Goal: Information Seeking & Learning: Learn about a topic

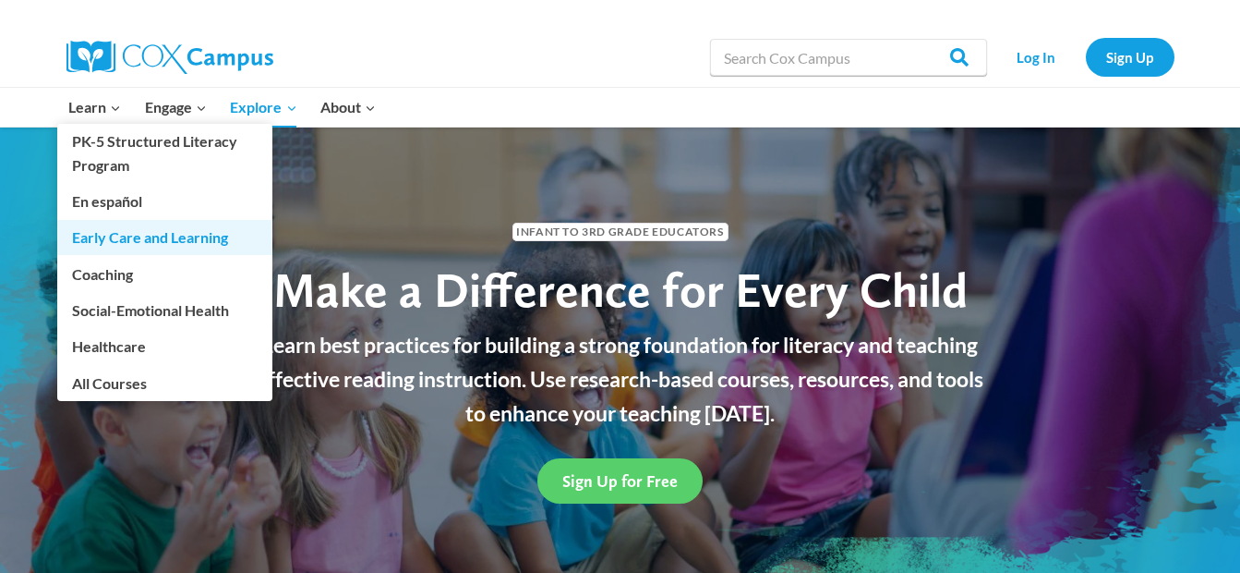
click at [117, 239] on link "Early Care and Learning" at bounding box center [164, 237] width 215 height 35
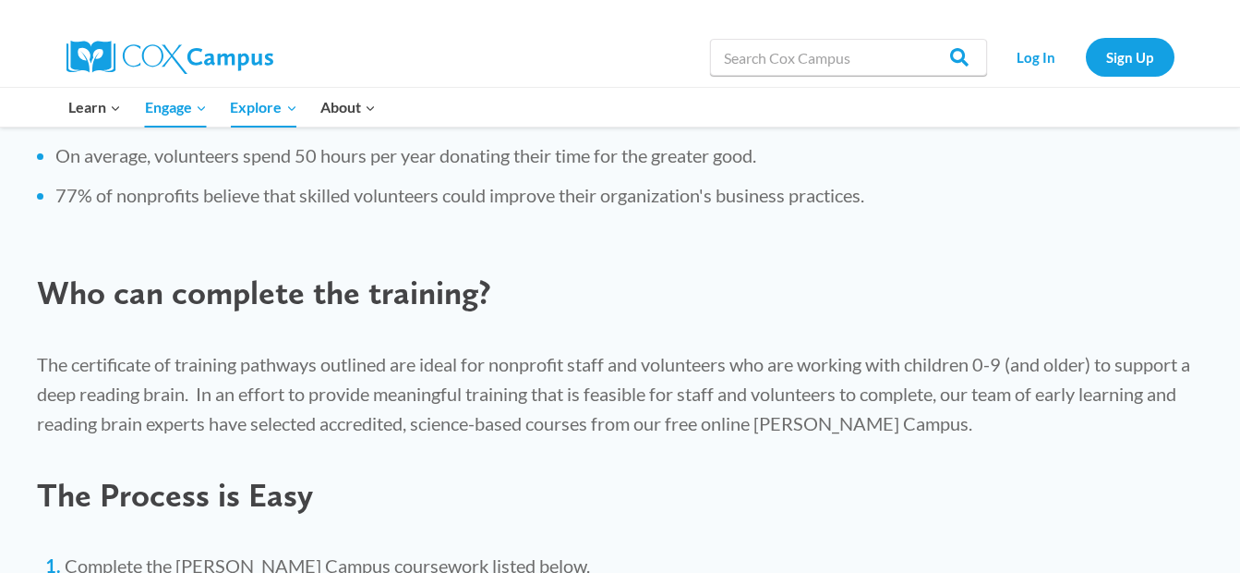
scroll to position [986, 0]
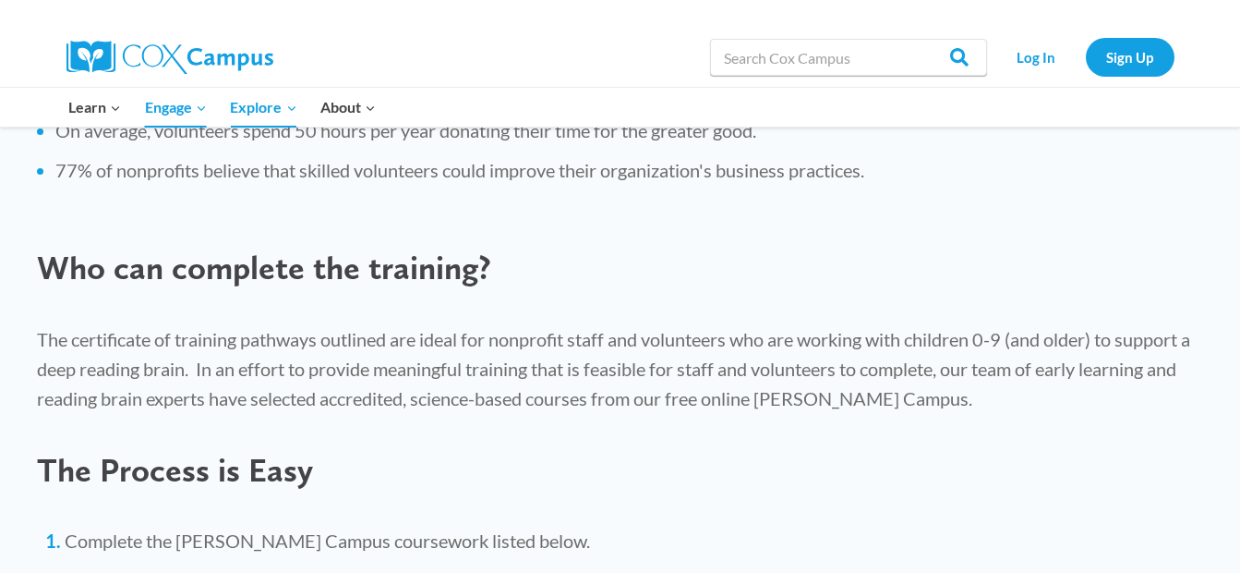
drag, startPoint x: 1251, startPoint y: 564, endPoint x: 919, endPoint y: 543, distance: 332.3
drag, startPoint x: 919, startPoint y: 543, endPoint x: 862, endPoint y: 530, distance: 58.7
click at [862, 530] on li "Complete the Cox Campus coursework listed below." at bounding box center [634, 540] width 1139 height 26
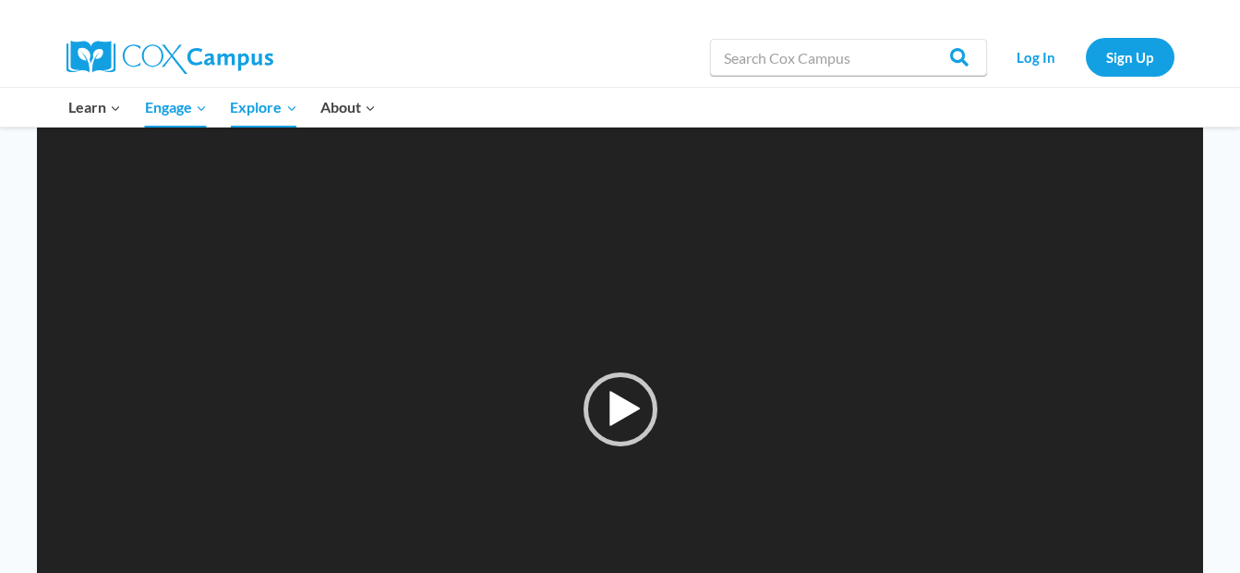
scroll to position [1812, 0]
click at [629, 364] on div "Play" at bounding box center [621, 372] width 74 height 74
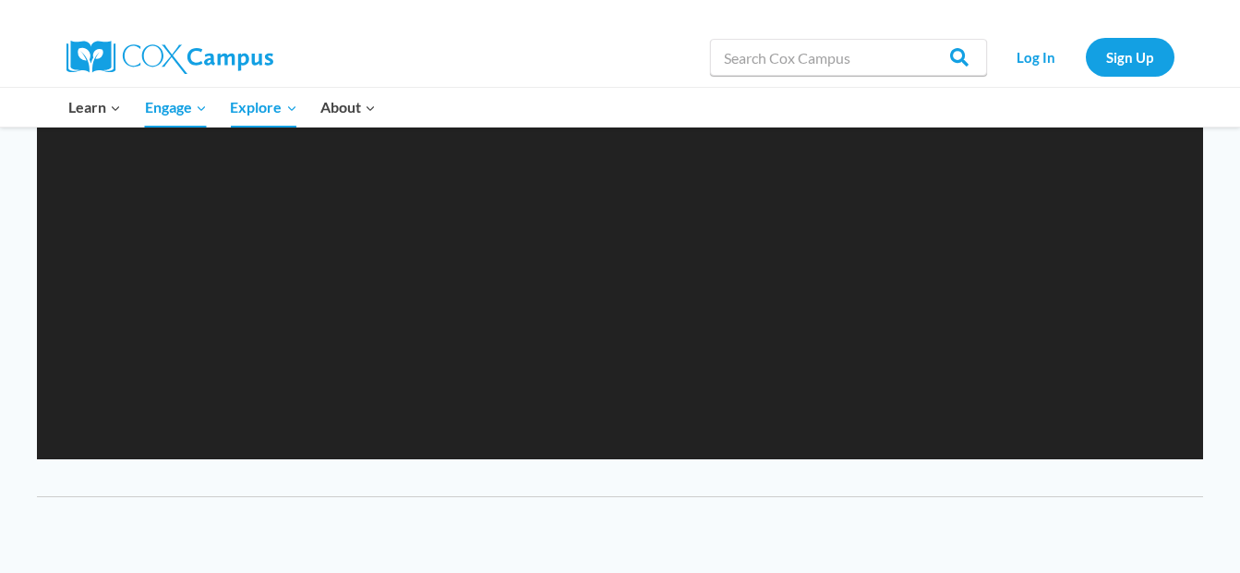
scroll to position [2065, 0]
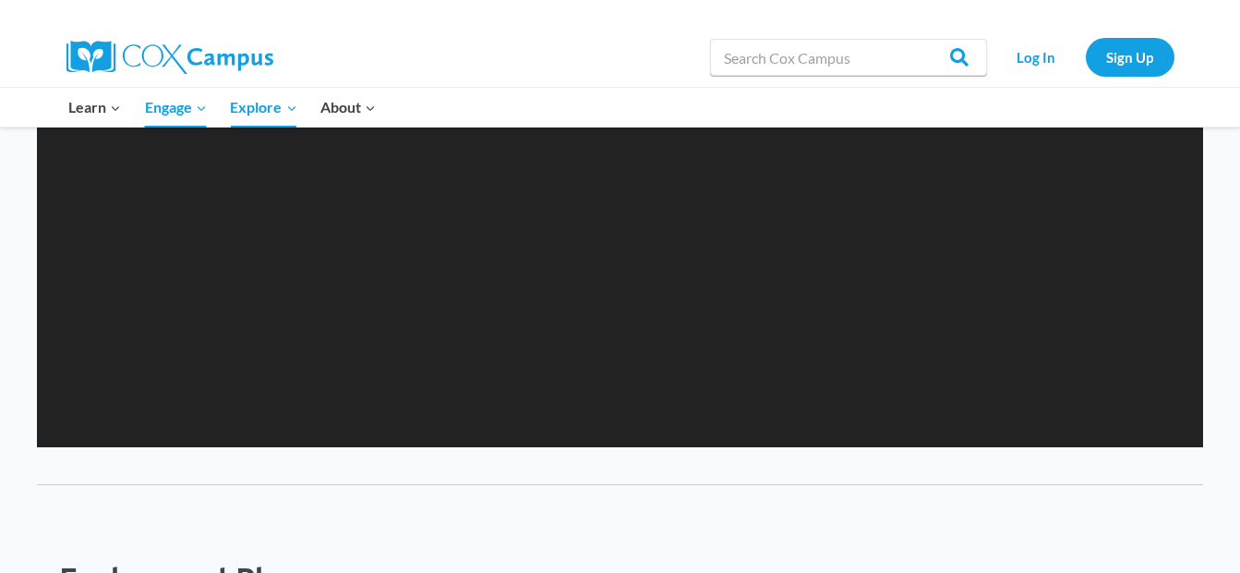
click at [177, 433] on video "https://coxcampus.org/wp-content/uploads/2023/09/magicianshat_final_alt-240p.mp4" at bounding box center [620, 119] width 1167 height 656
click at [177, 433] on div "Video Player" at bounding box center [620, 119] width 1167 height 656
click at [177, 433] on div "https://coxcampus.org/wp-content/uploads/2023/09/magicianshat_final_alt-240p.mp…" at bounding box center [620, 119] width 1167 height 656
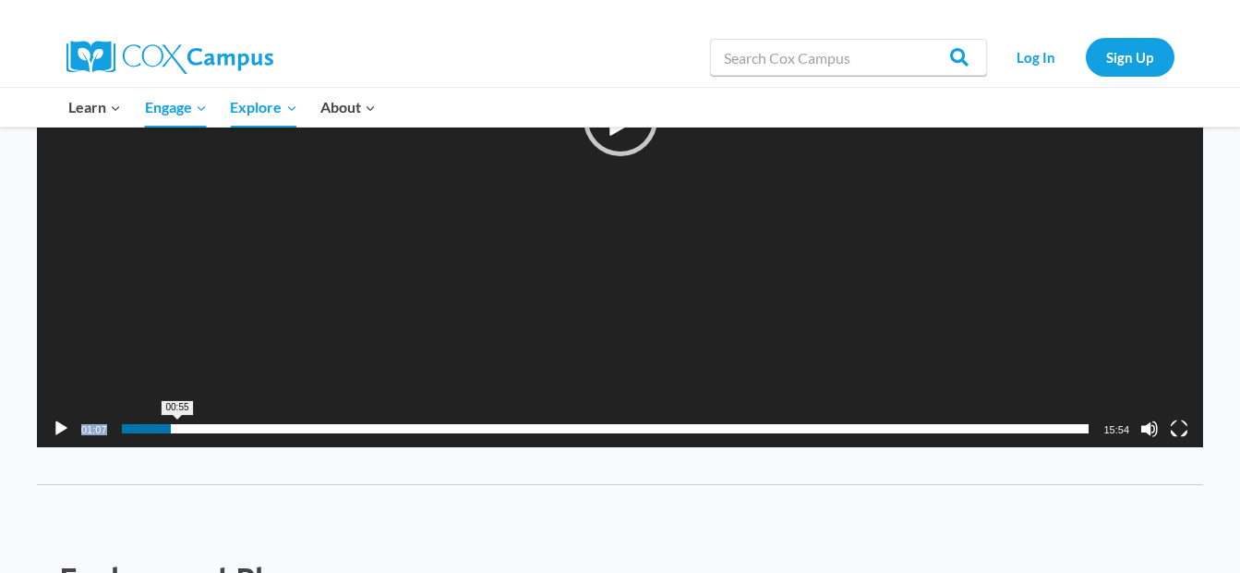
click at [177, 433] on span "Time Slider" at bounding box center [176, 428] width 4 height 9
drag, startPoint x: 177, startPoint y: 433, endPoint x: 140, endPoint y: 425, distance: 37.9
click at [140, 425] on div "https://coxcampus.org/wp-content/uploads/2023/09/magicianshat_final_alt-240p.mp…" at bounding box center [620, 119] width 1167 height 656
click at [134, 428] on span "00:12" at bounding box center [606, 428] width 968 height 9
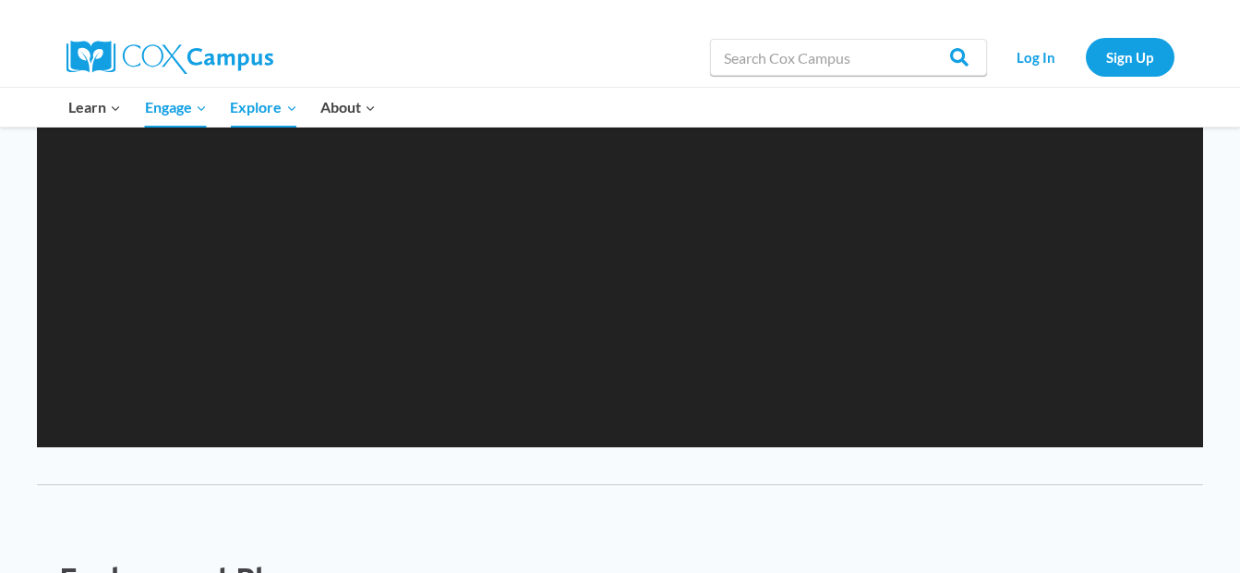
click at [136, 443] on div "https://coxcampus.org/wp-content/uploads/2023/09/magicianshat_final_alt-240p.mp…" at bounding box center [620, 119] width 1167 height 656
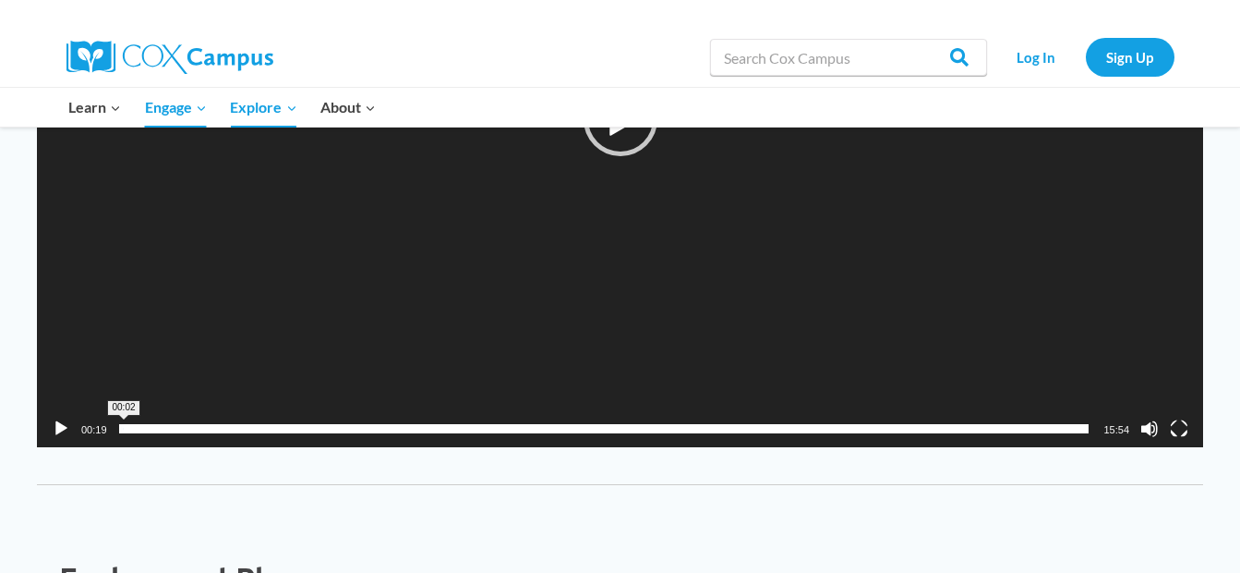
click at [124, 430] on span "00:02" at bounding box center [606, 428] width 968 height 9
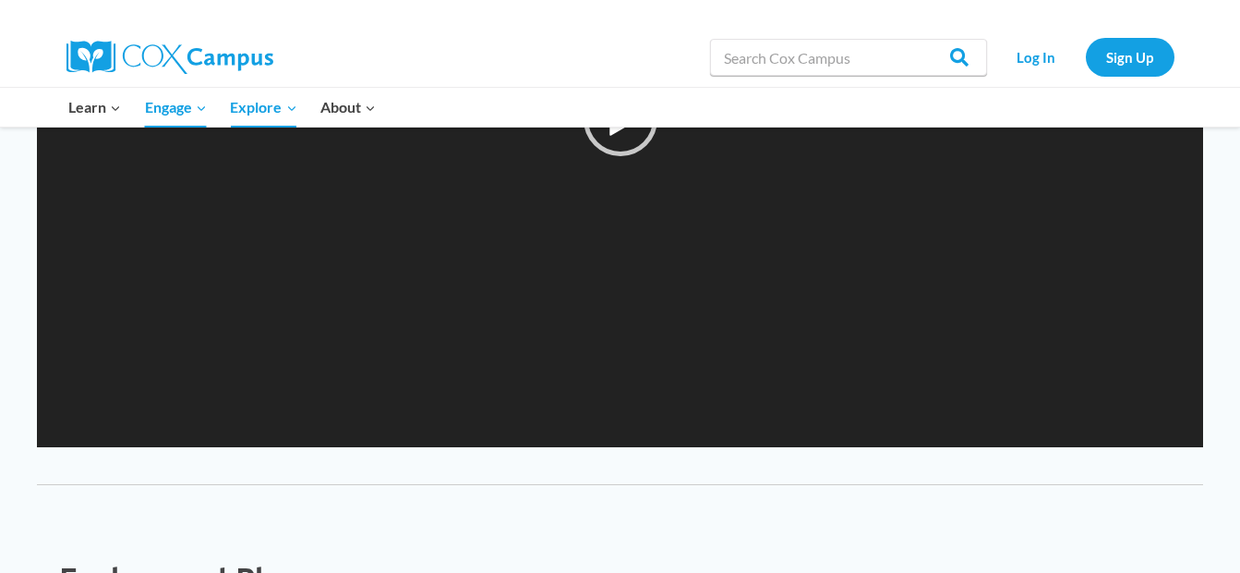
click at [124, 430] on div "https://coxcampus.org/wp-content/uploads/2023/09/magicianshat_final_alt-240p.mp…" at bounding box center [620, 119] width 1167 height 656
click at [128, 430] on video "https://coxcampus.org/wp-content/uploads/2023/09/magicianshat_final_alt-240p.mp4" at bounding box center [620, 119] width 1167 height 656
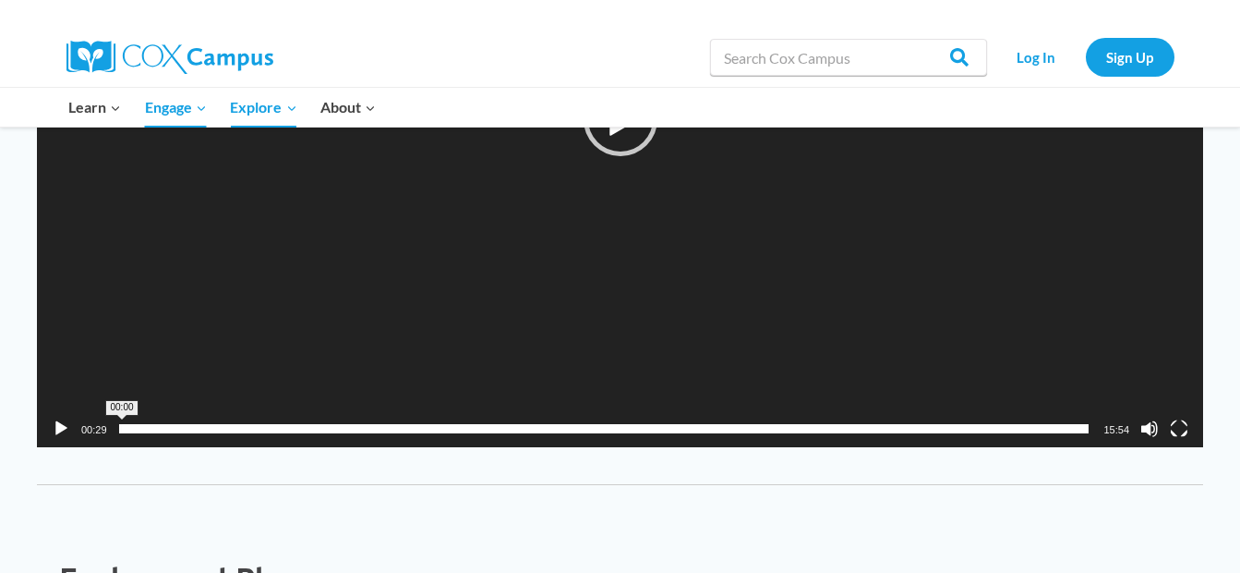
click at [122, 429] on span "00:00" at bounding box center [606, 428] width 968 height 9
click at [623, 137] on div "Play" at bounding box center [621, 119] width 74 height 74
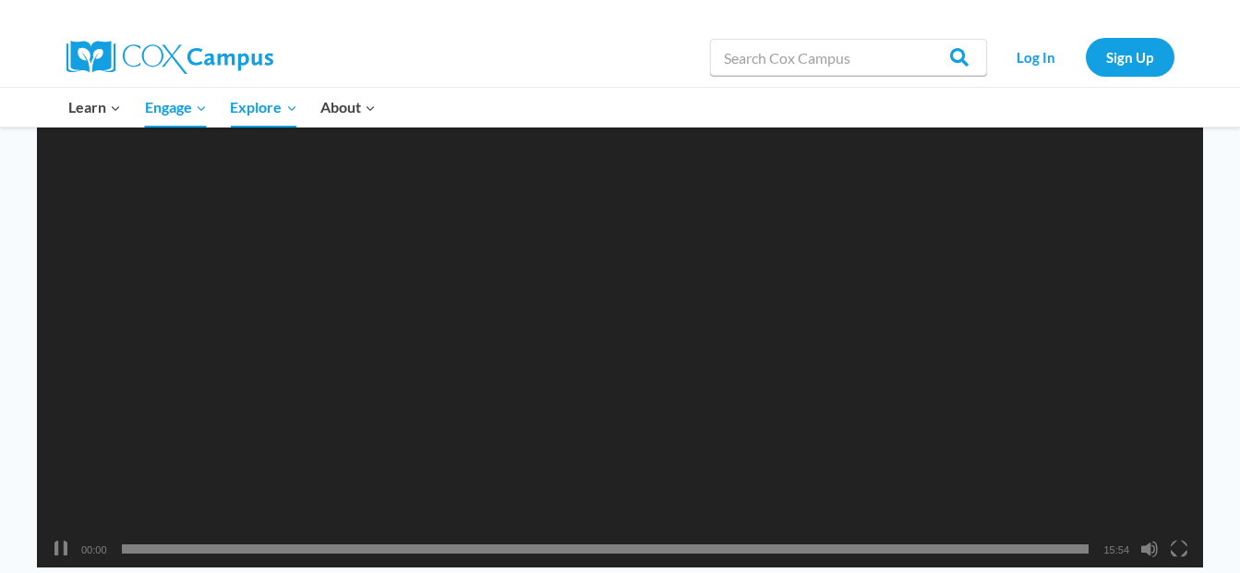
scroll to position [1940, 0]
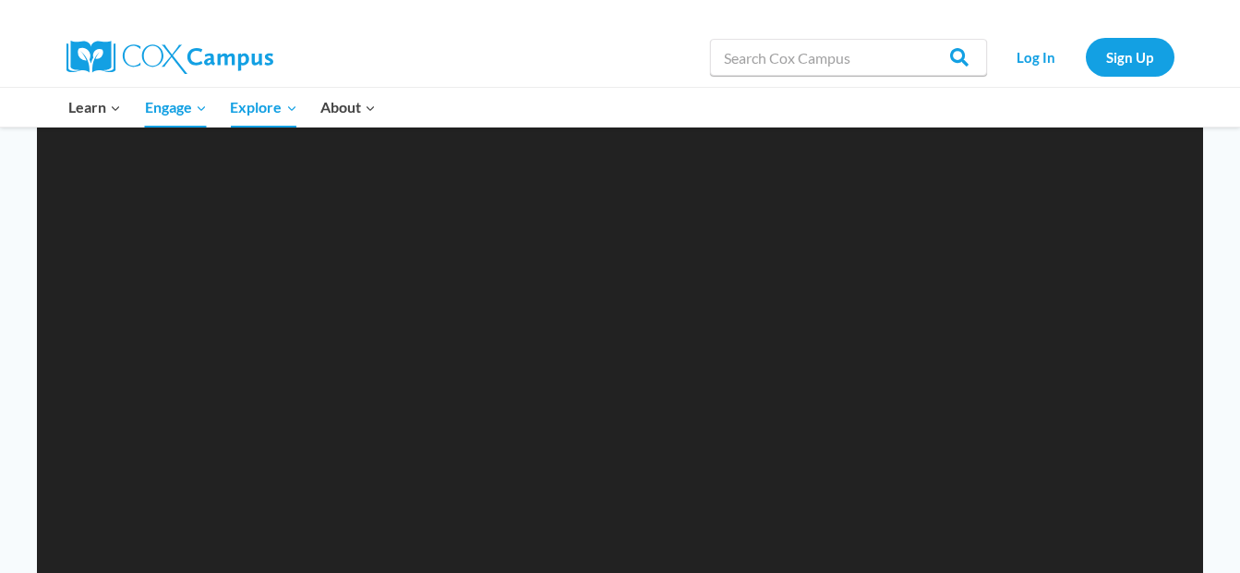
click at [624, 136] on video "https://coxcampus.org/wp-content/uploads/2023/09/magicianshat_final_alt-240p.mp4" at bounding box center [620, 245] width 1167 height 656
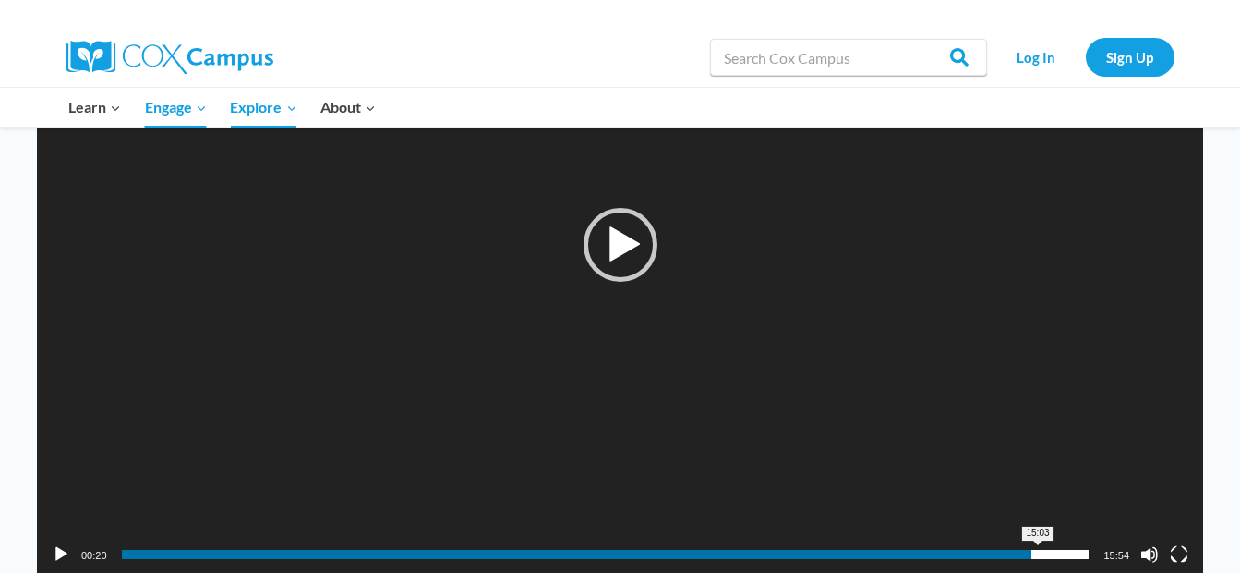
click at [1038, 554] on span "15:03" at bounding box center [606, 554] width 968 height 9
click at [1047, 550] on span "15:12" at bounding box center [606, 554] width 968 height 9
click at [633, 237] on div "Play" at bounding box center [621, 245] width 74 height 74
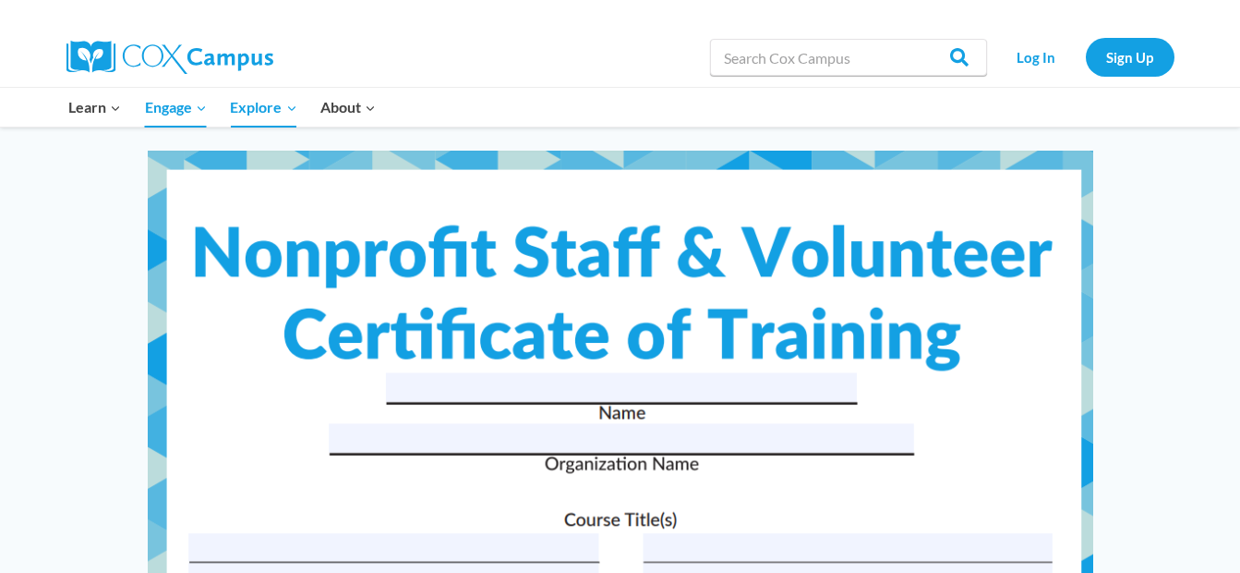
scroll to position [5979, 0]
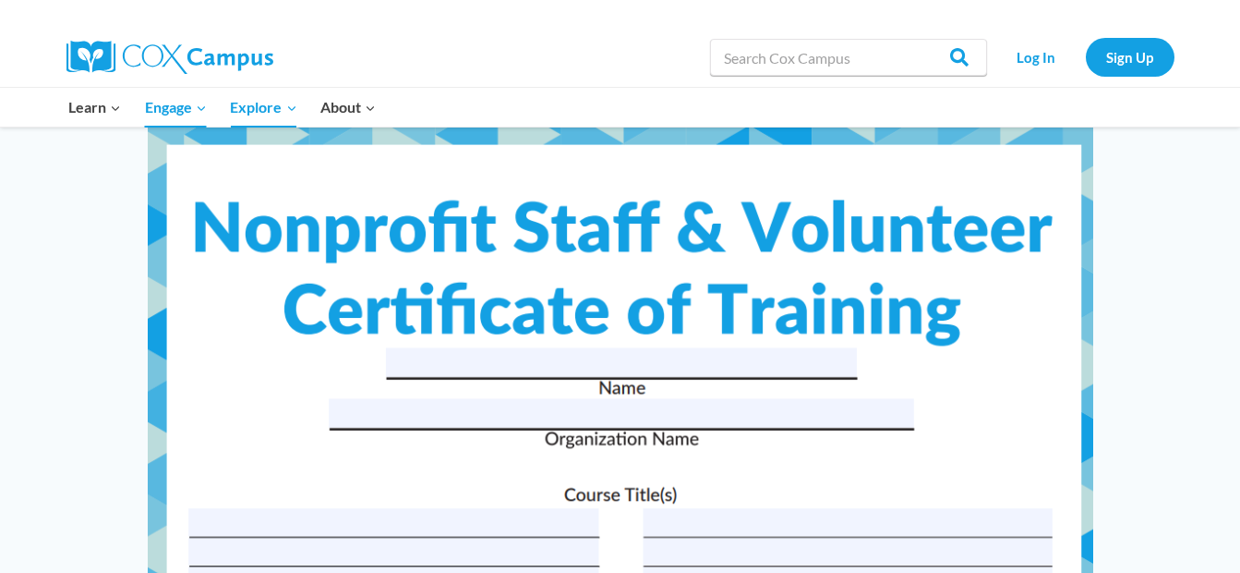
click at [404, 358] on img at bounding box center [621, 491] width 946 height 731
